Goal: Answer question/provide support

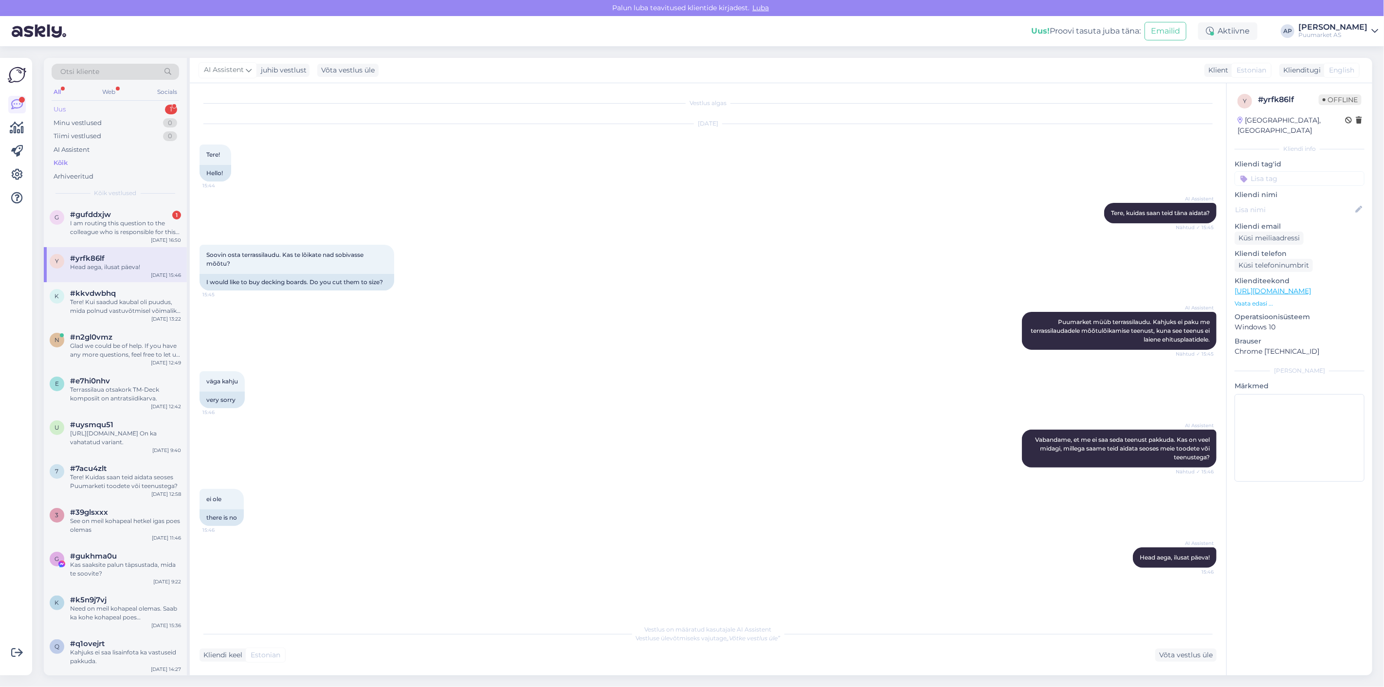
click at [130, 112] on div "Uus 1" at bounding box center [116, 110] width 128 height 14
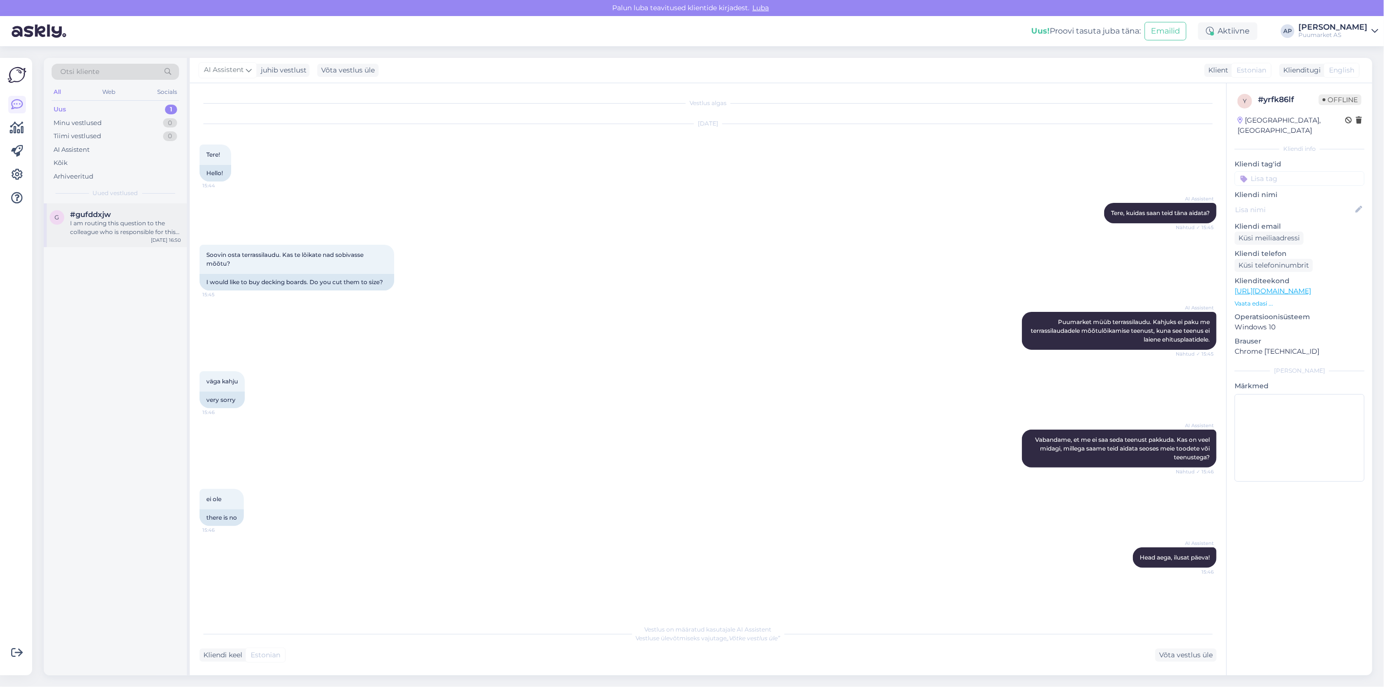
click at [118, 206] on div "g #gufddxjw I am routing this question to the colleague who is responsible for …" at bounding box center [115, 225] width 143 height 44
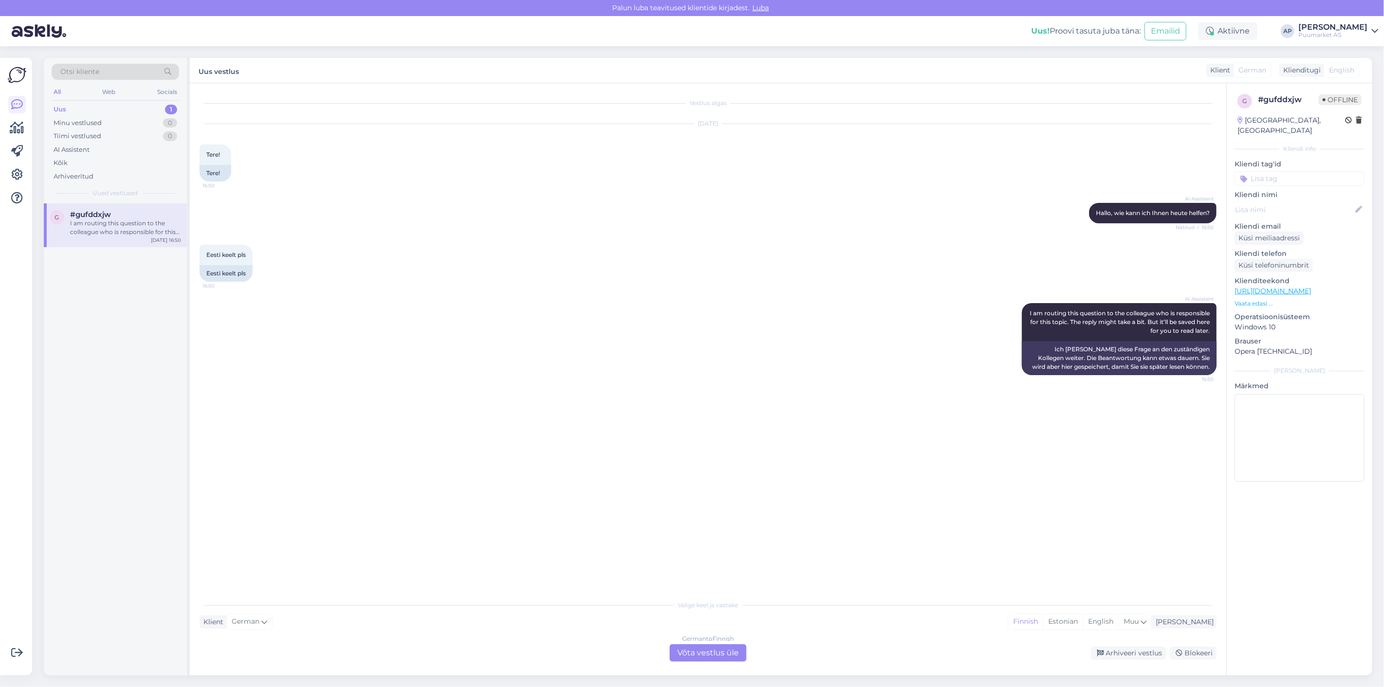
click at [716, 651] on div "German to Finnish Võta vestlus üle" at bounding box center [708, 653] width 77 height 18
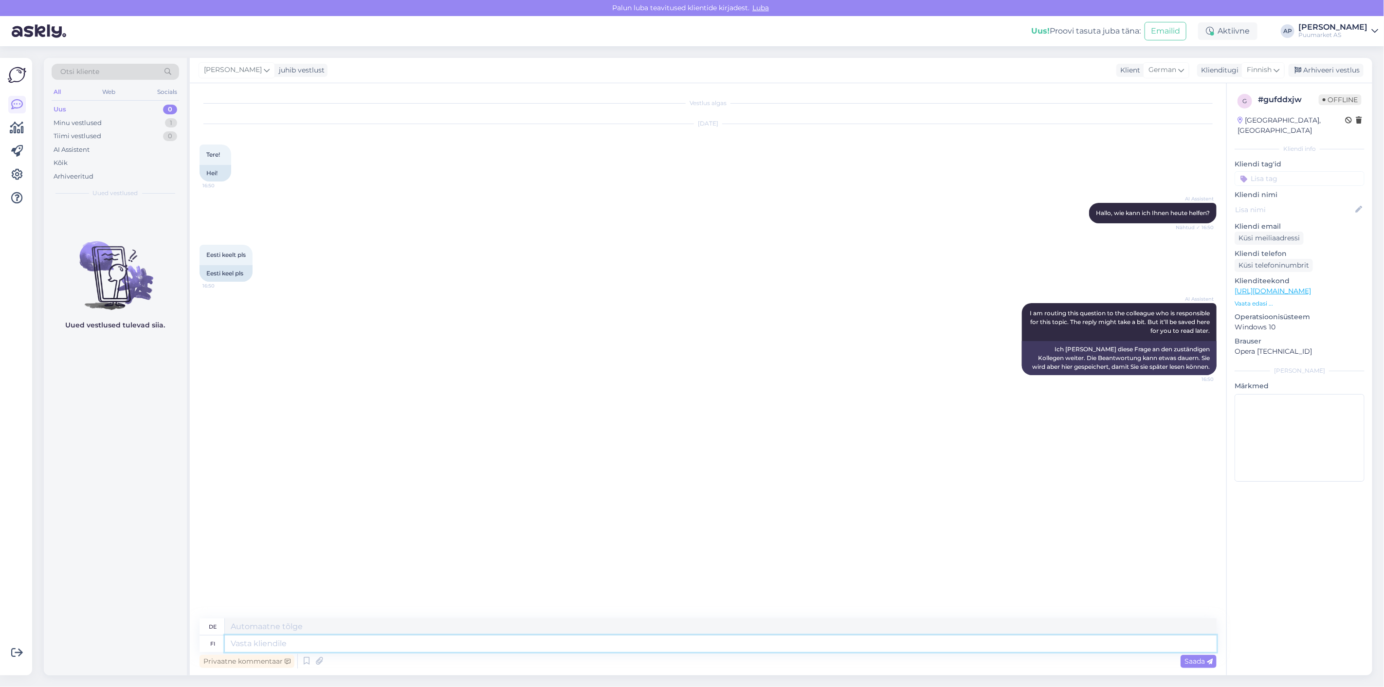
click at [713, 644] on textarea at bounding box center [721, 644] width 992 height 17
click at [1175, 65] on span "German" at bounding box center [1163, 70] width 28 height 11
type input "est"
click at [1156, 113] on link "Estonian" at bounding box center [1153, 114] width 107 height 16
click at [1276, 65] on icon at bounding box center [1277, 70] width 6 height 11
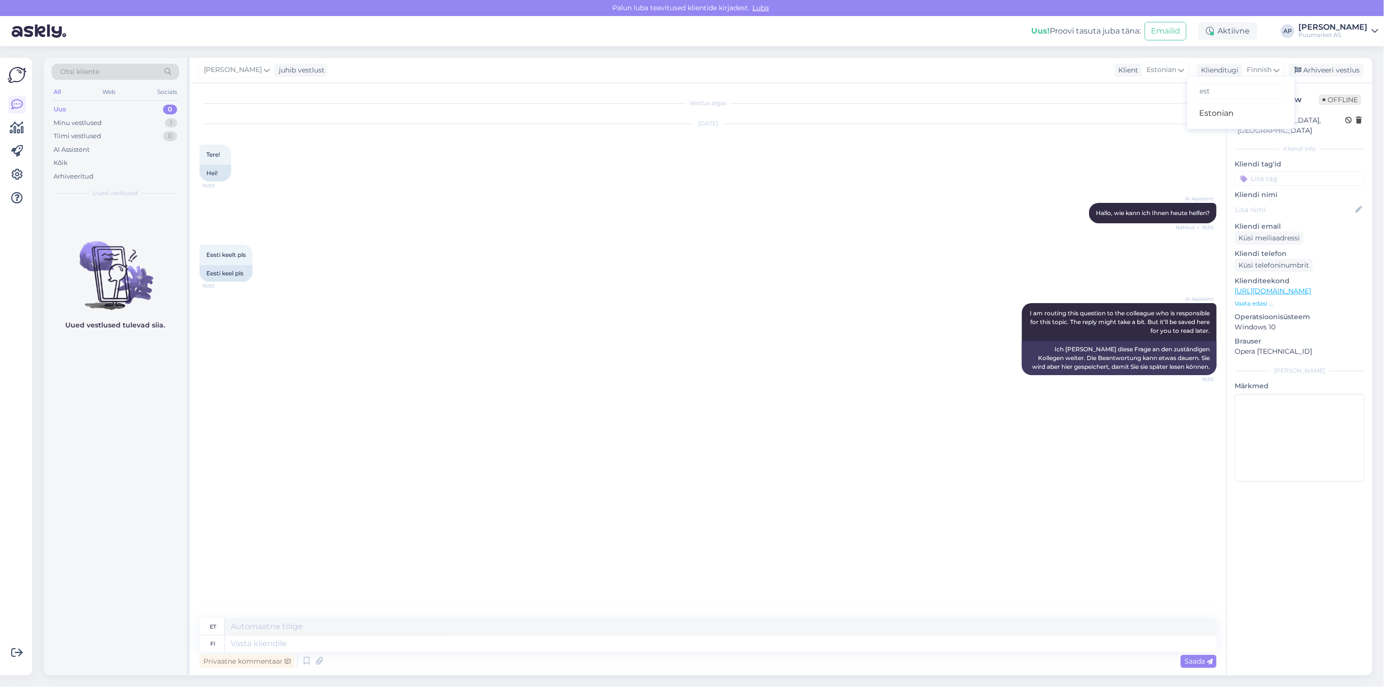
type input "est"
click at [1249, 104] on ul "Estonian" at bounding box center [1241, 113] width 107 height 23
click at [1248, 108] on link "Estonian" at bounding box center [1241, 114] width 107 height 16
click at [403, 634] on div "Vestlus algas [DATE] Tere! 16:50 Tere! AI Assistent [PERSON_NAME], wie kann ich…" at bounding box center [708, 379] width 1037 height 592
click at [396, 649] on textarea at bounding box center [708, 642] width 1017 height 20
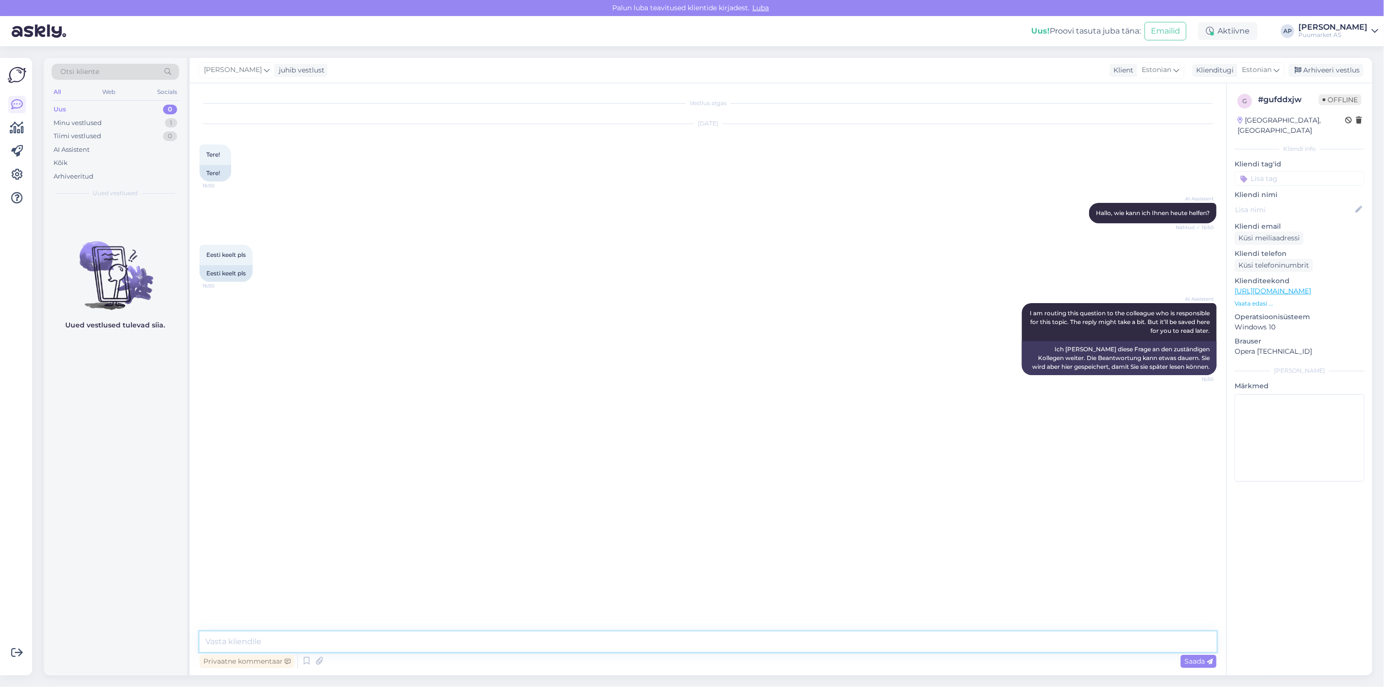
type textarea "t"
type textarea "Tervist"
click at [396, 648] on textarea at bounding box center [708, 642] width 1017 height 20
type textarea "k"
click at [856, 515] on div "Vestlus algas [DATE] Tere! 16:50 Tere! AI Assistent [PERSON_NAME], wie kann ich…" at bounding box center [713, 358] width 1026 height 530
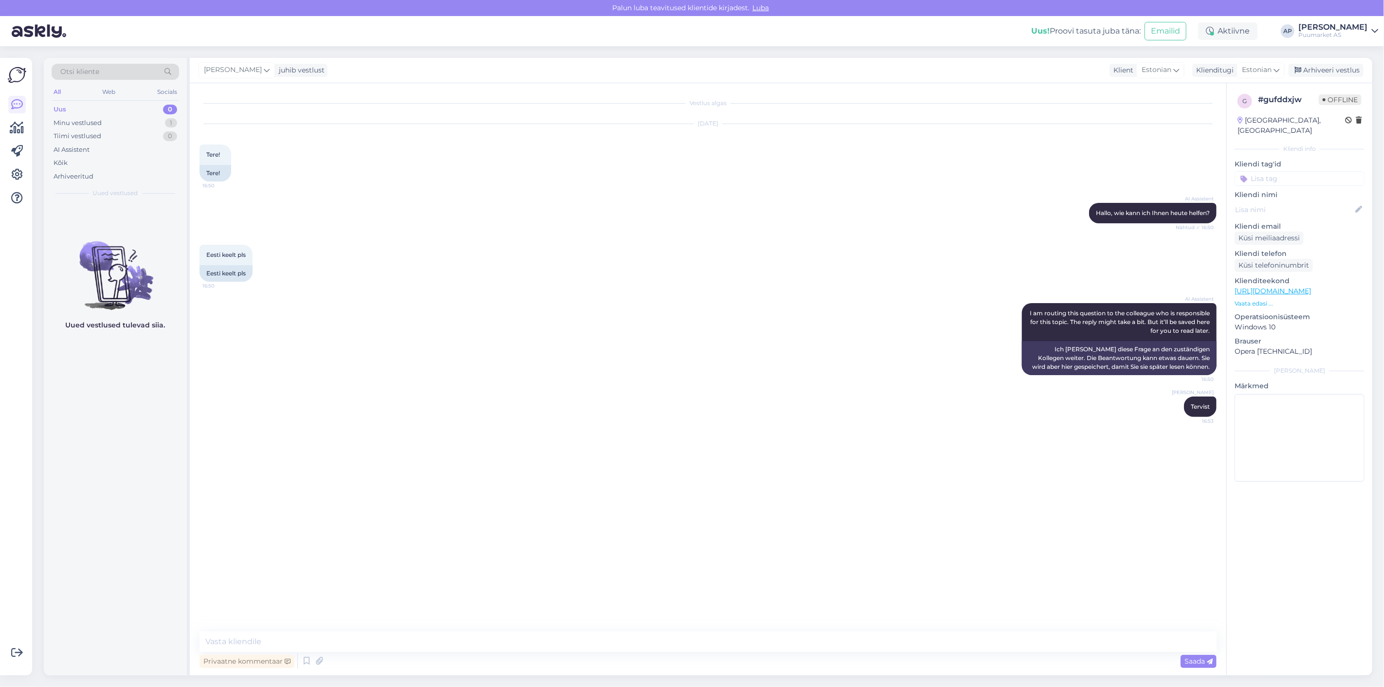
click at [1324, 61] on div "[PERSON_NAME] juhib vestlust Klient Estonian est [DEMOGRAPHIC_DATA] Klienditugi…" at bounding box center [781, 70] width 1183 height 25
click at [1325, 62] on div "[PERSON_NAME] juhib vestlust Klient Estonian est [DEMOGRAPHIC_DATA] Klienditugi…" at bounding box center [781, 70] width 1183 height 25
click at [1327, 66] on div "Arhiveeri vestlus" at bounding box center [1326, 70] width 75 height 13
click at [881, 200] on div "AI Assistent [PERSON_NAME], wie kann ich Ihnen heute helfen? Nähtud ✓ 16:50" at bounding box center [708, 213] width 1017 height 42
click at [0, 585] on div "Võimalused Veendu, et Askly loob sulle väärtust. Sulge Ühenda FB ja IG sõnumid …" at bounding box center [16, 367] width 32 height 618
